Goal: Entertainment & Leisure: Consume media (video, audio)

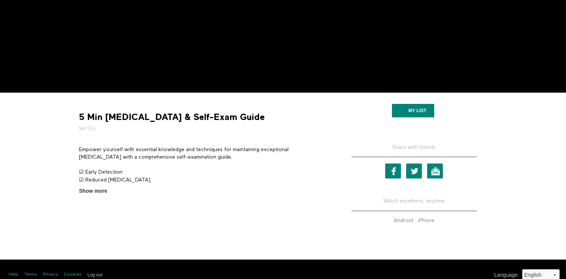
scroll to position [156, 0]
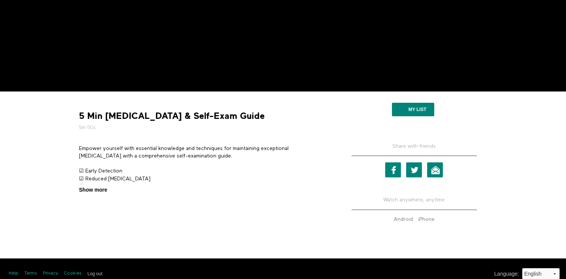
click at [102, 190] on span "Show more" at bounding box center [93, 190] width 28 height 8
click at [0, 0] on input "Show more Show less" at bounding box center [0, 0] width 0 height 0
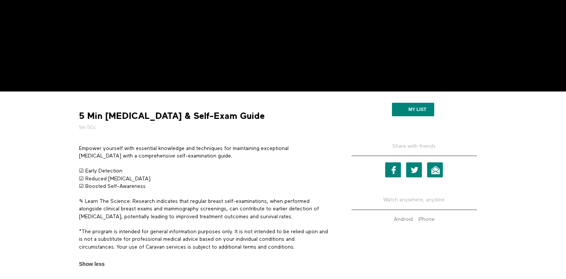
click at [177, 116] on strong "5 Min Breast Health & Self-Exam Guide" at bounding box center [172, 116] width 186 height 12
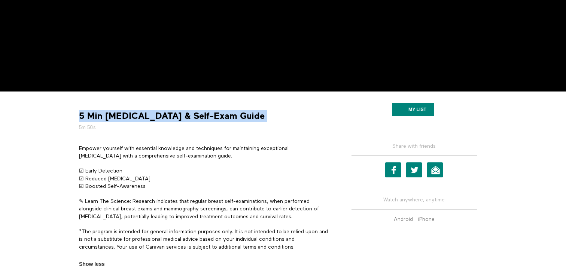
click at [177, 116] on strong "5 Min Breast Health & Self-Exam Guide" at bounding box center [172, 116] width 186 height 12
copy div "5 Min Breast Health & Self-Exam Guide"
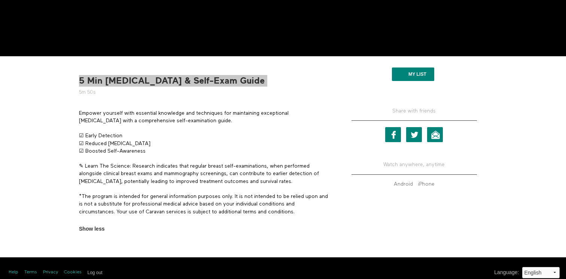
scroll to position [200, 0]
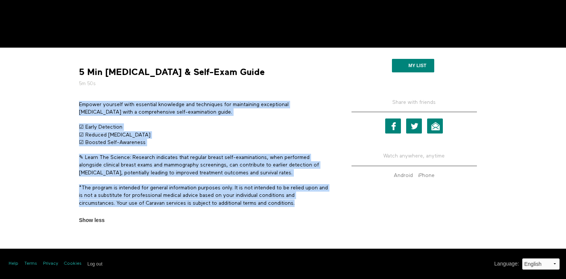
drag, startPoint x: 307, startPoint y: 203, endPoint x: 78, endPoint y: 103, distance: 249.4
click at [78, 103] on section "Empower yourself with essential knowledge and techniques for maintaining except…" at bounding box center [204, 162] width 256 height 123
copy div "Empower yourself with essential knowledge and techniques for maintaining except…"
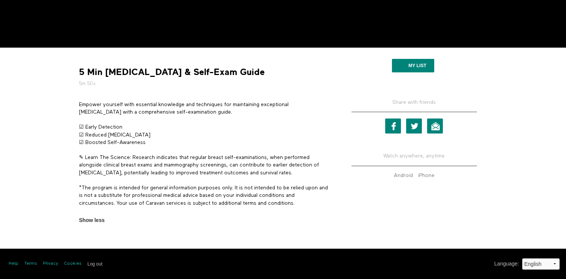
click at [168, 73] on strong "5 Min Breast Health & Self-Exam Guide" at bounding box center [172, 72] width 186 height 12
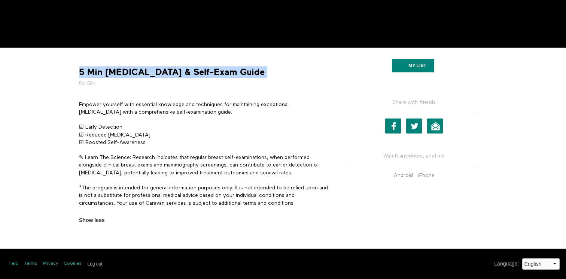
click at [168, 73] on strong "5 Min Breast Health & Self-Exam Guide" at bounding box center [172, 72] width 186 height 12
copy div "5 Min Breast Health & Self-Exam Guide"
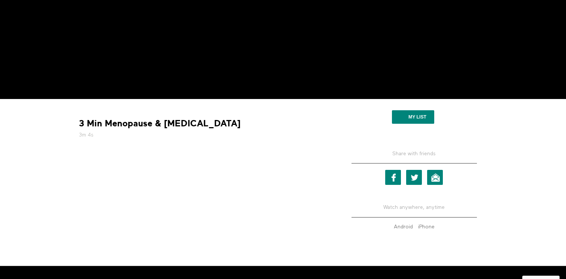
scroll to position [157, 0]
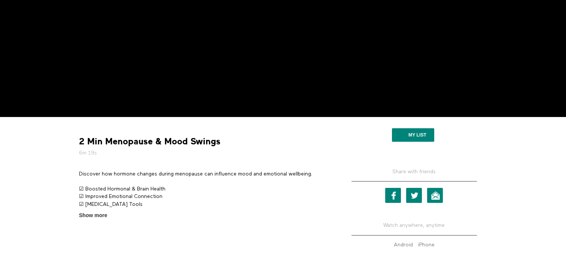
scroll to position [142, 0]
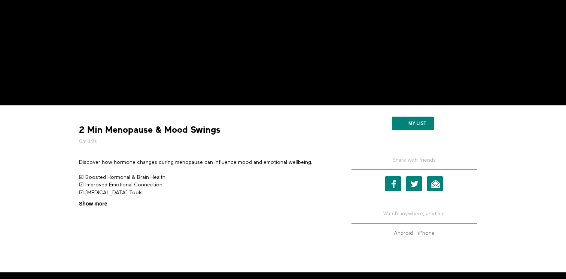
click at [101, 203] on span "Show more" at bounding box center [93, 204] width 28 height 8
click at [0, 0] on input "Show more Show less" at bounding box center [0, 0] width 0 height 0
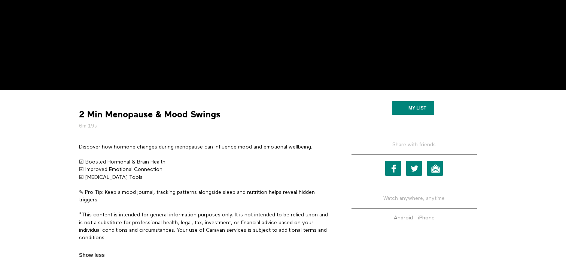
scroll to position [167, 0]
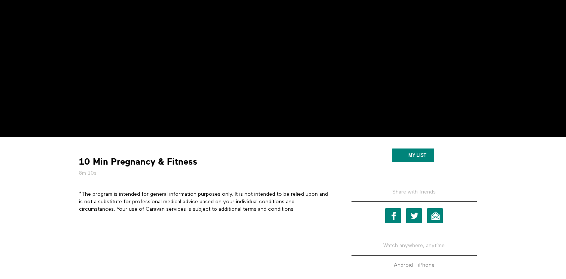
scroll to position [109, 0]
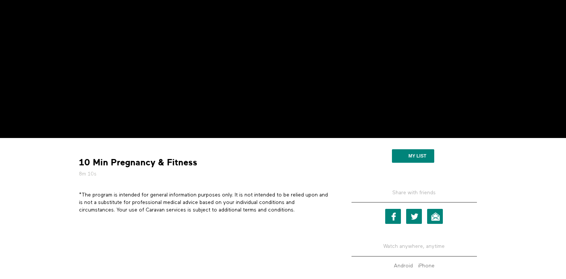
click at [165, 163] on strong "10 Min Pregnancy & Fitness" at bounding box center [138, 163] width 118 height 12
copy div "10 Min Pregnancy & Fitness"
